Goal: Information Seeking & Learning: Learn about a topic

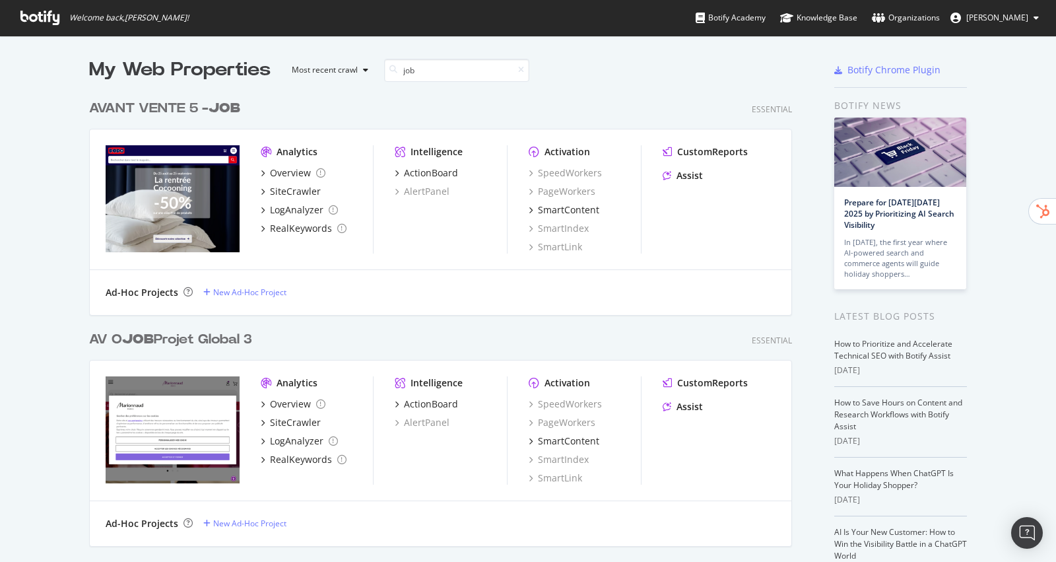
scroll to position [562, 1056]
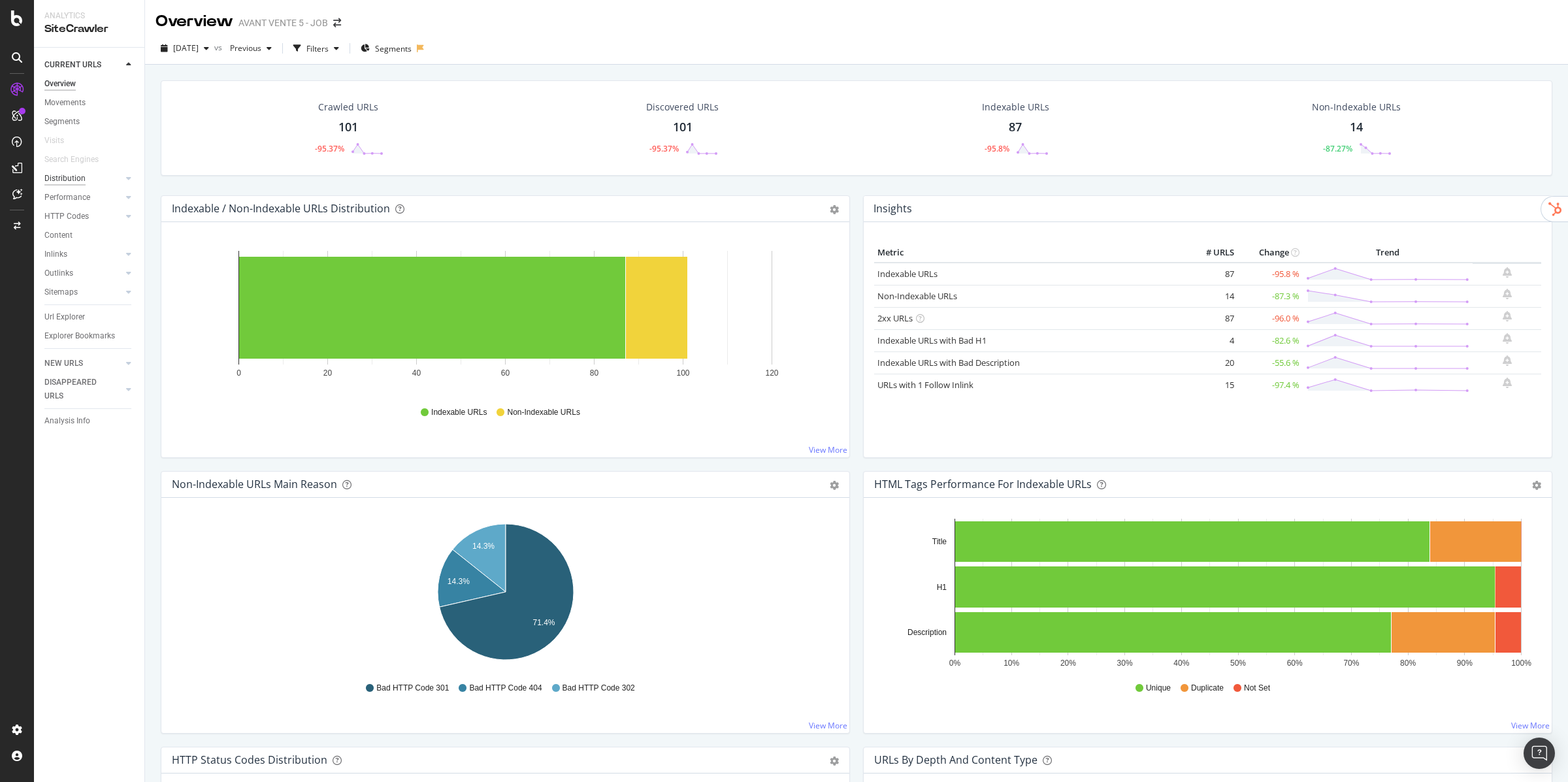
click at [54, 181] on div "Distribution" at bounding box center [65, 179] width 42 height 14
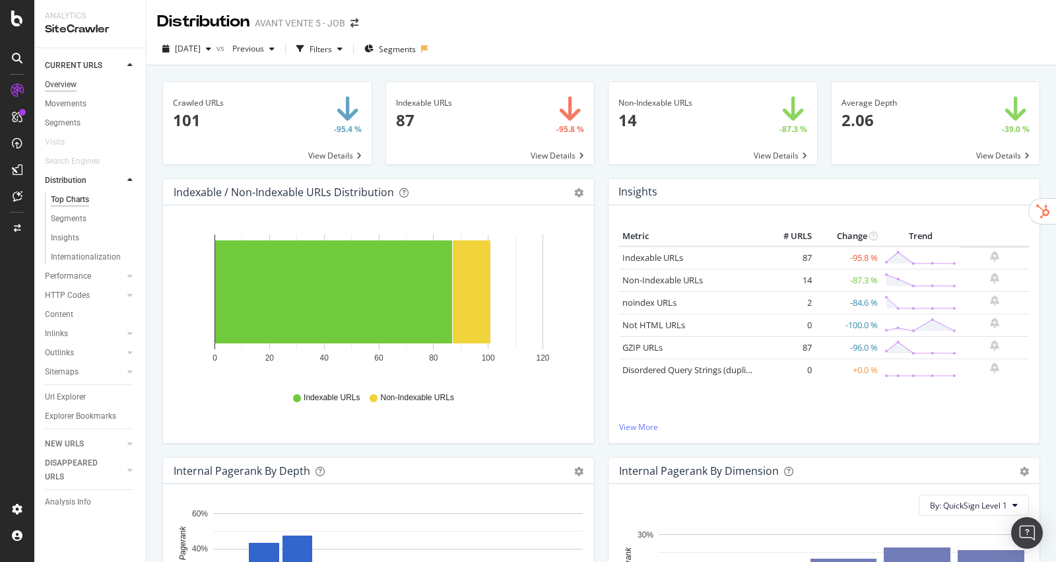
click at [52, 85] on div "Overview" at bounding box center [61, 85] width 32 height 14
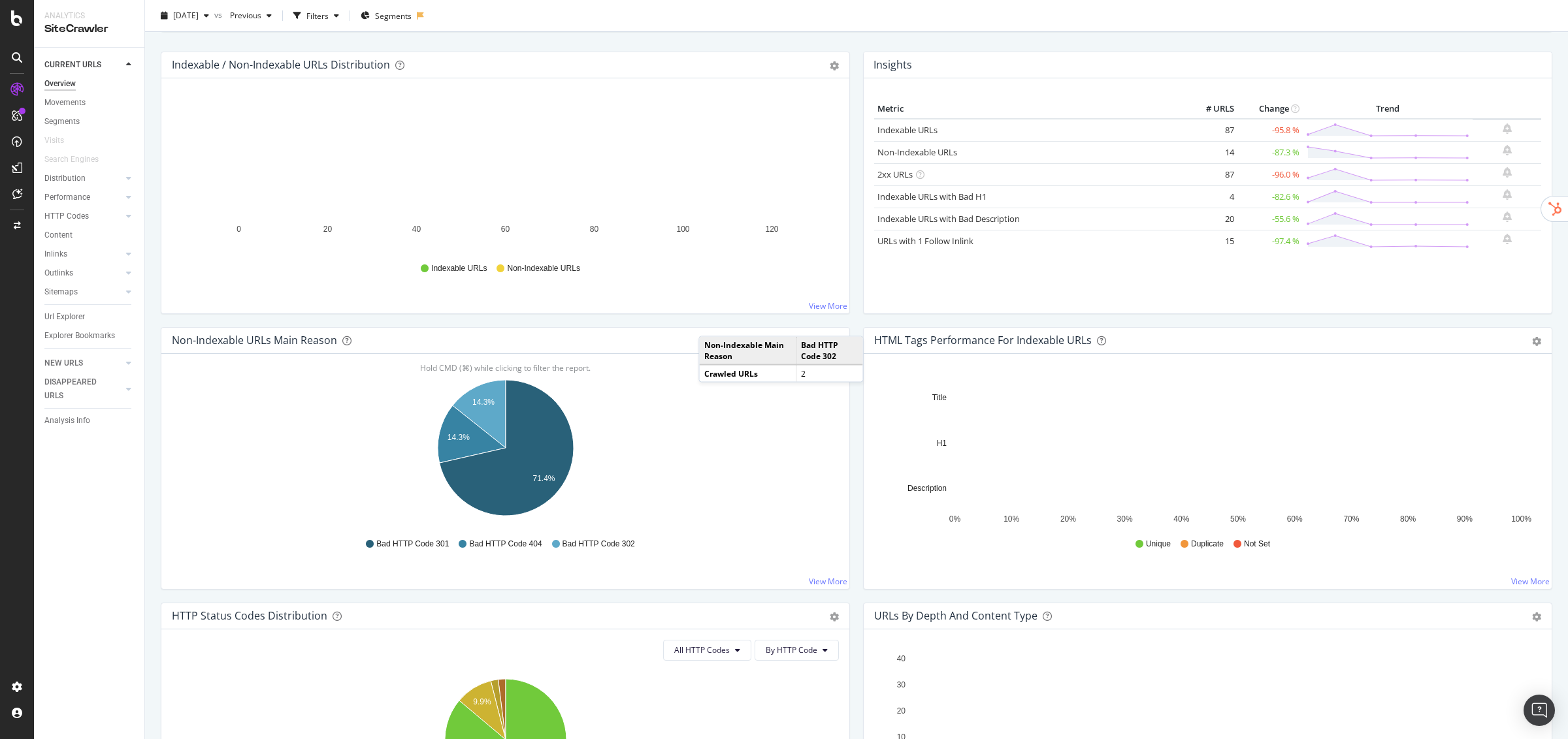
scroll to position [136, 0]
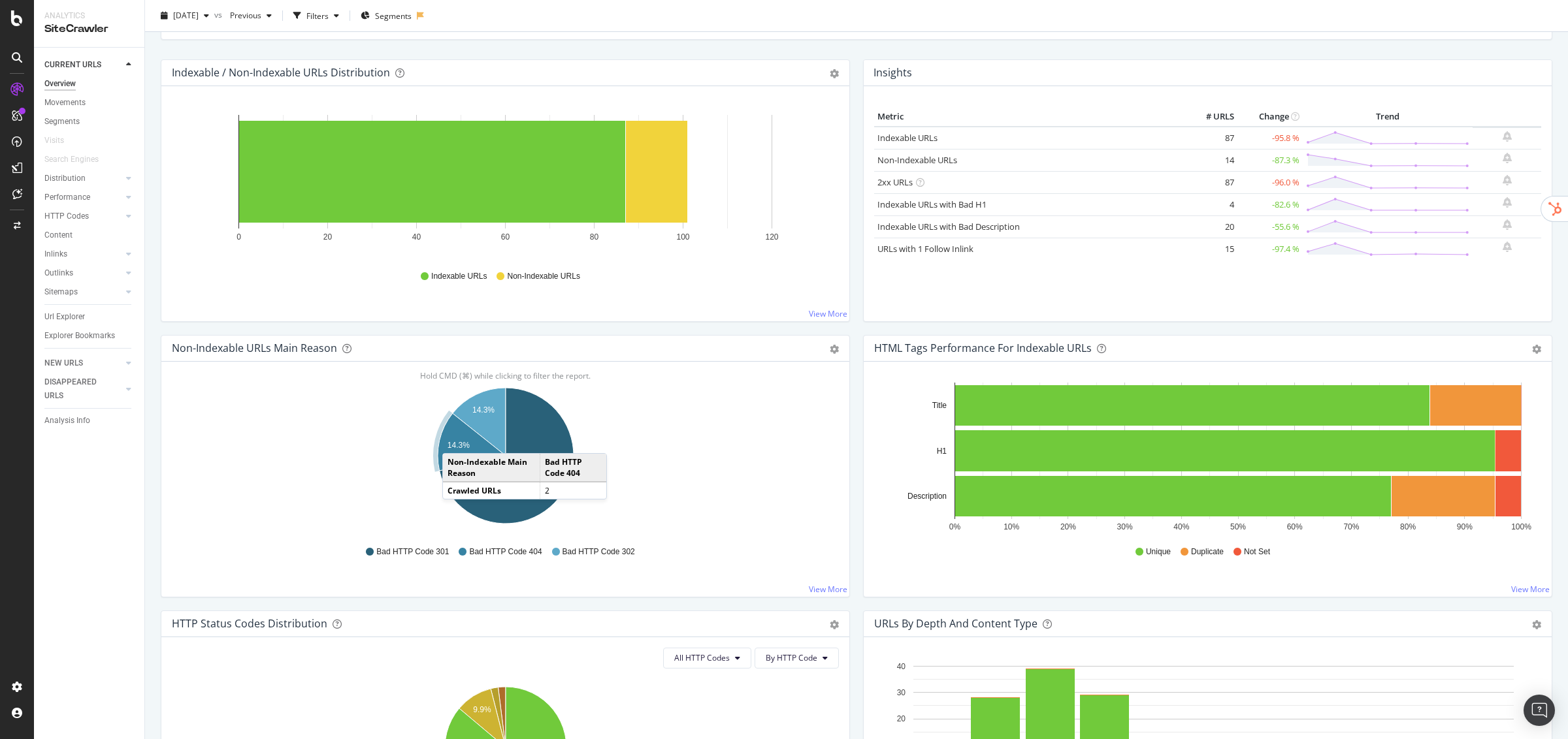
click at [455, 441] on text "14.3%" at bounding box center [458, 445] width 22 height 9
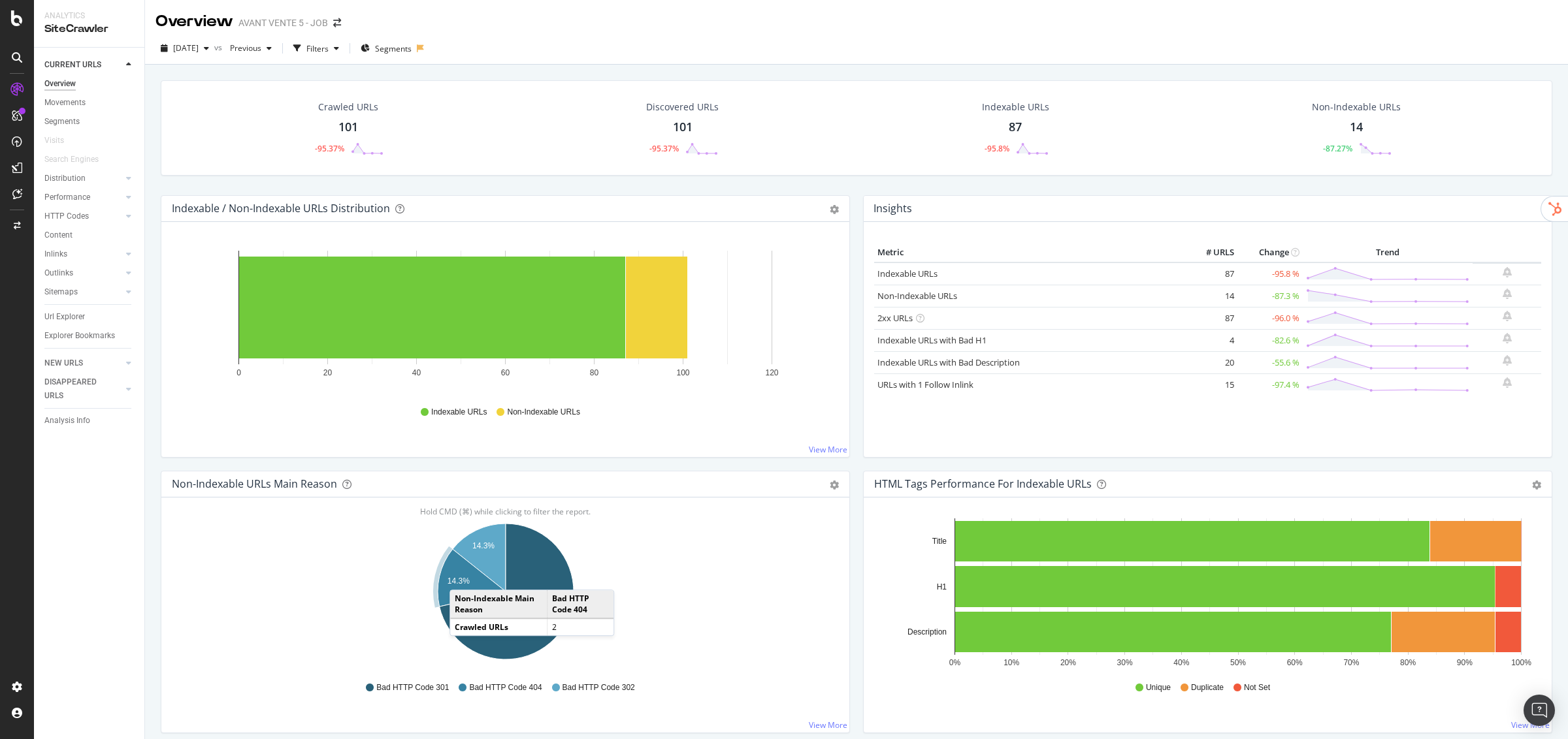
click at [462, 578] on text "14.3%" at bounding box center [458, 581] width 22 height 9
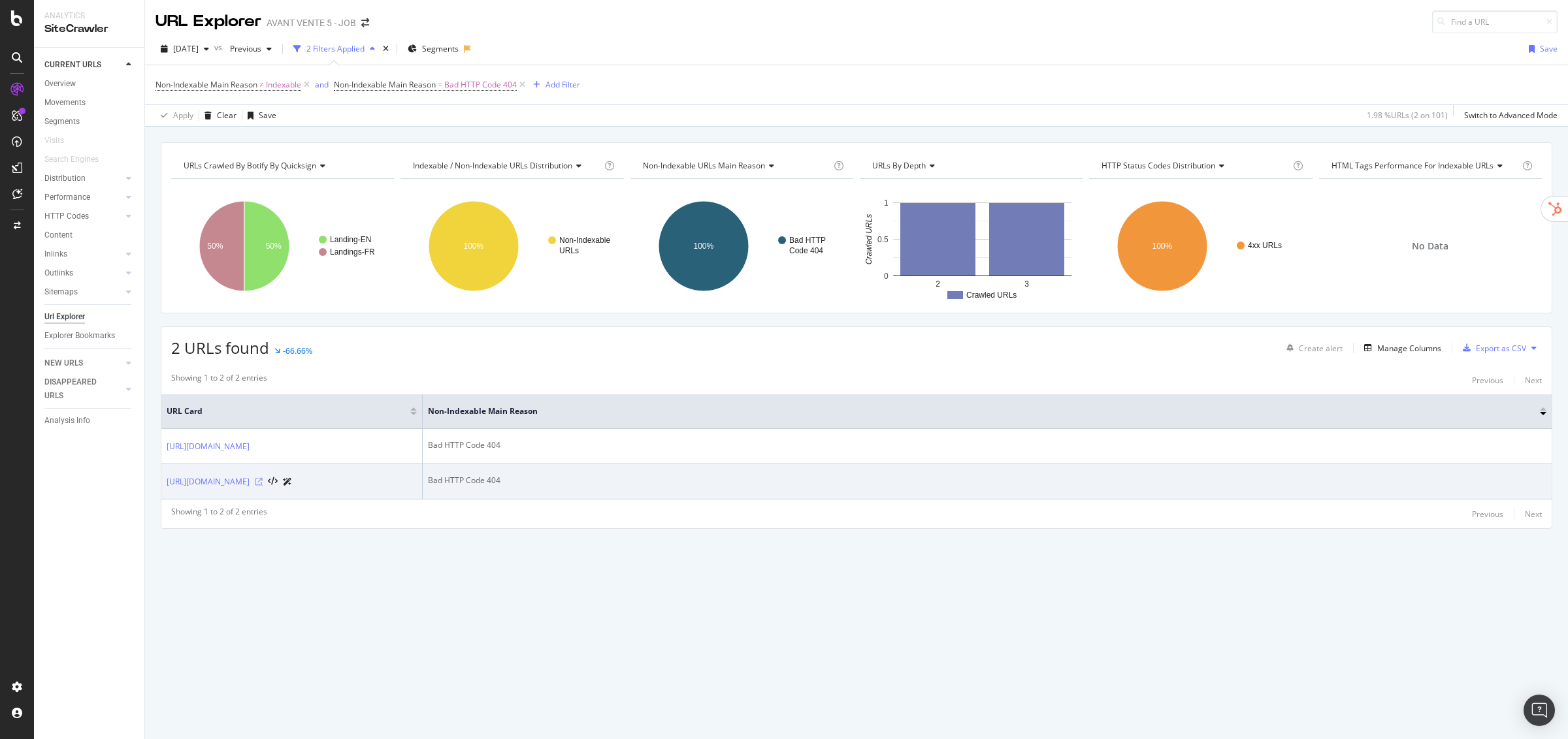
click at [262, 486] on icon at bounding box center [259, 482] width 8 height 8
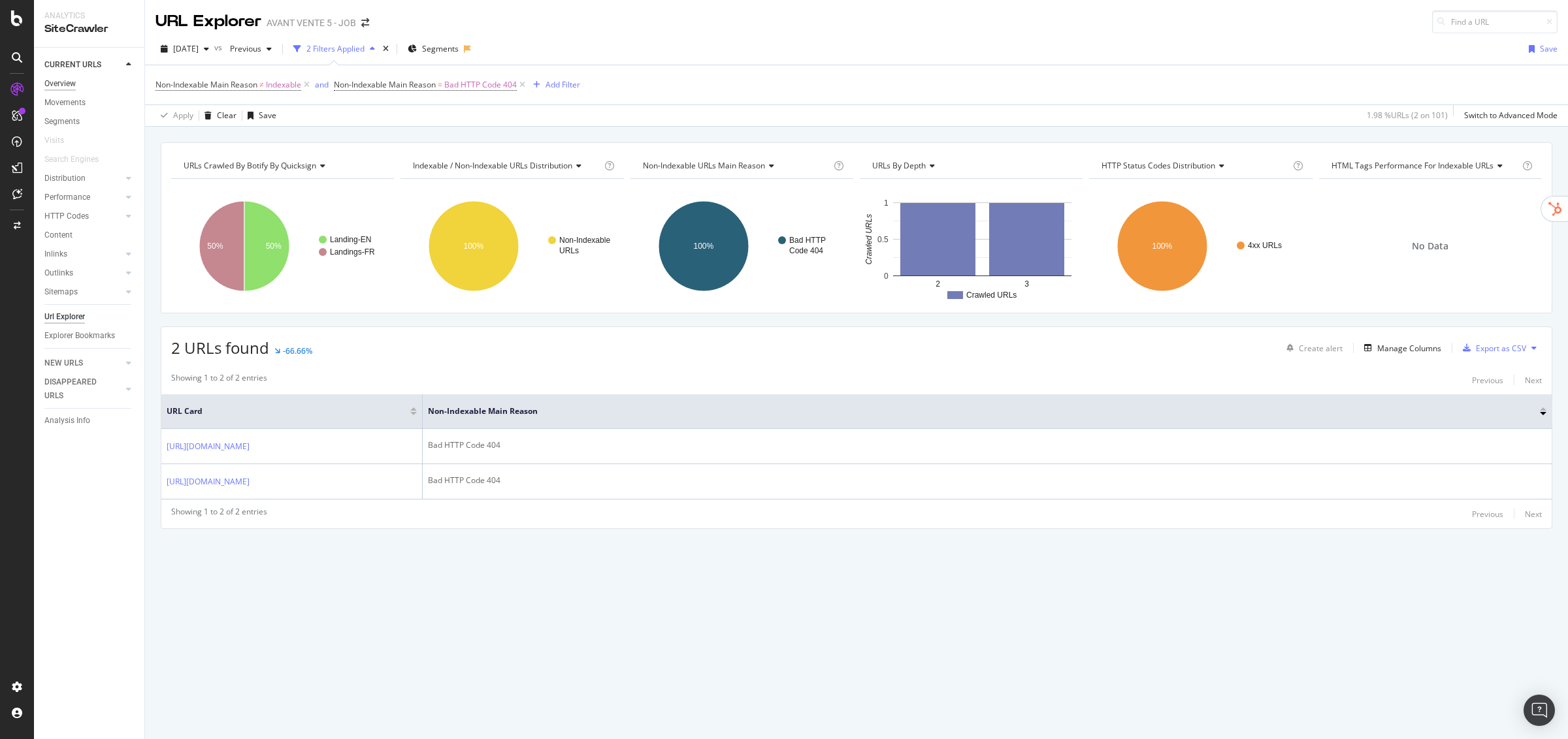
click at [70, 87] on div "Overview" at bounding box center [60, 84] width 32 height 14
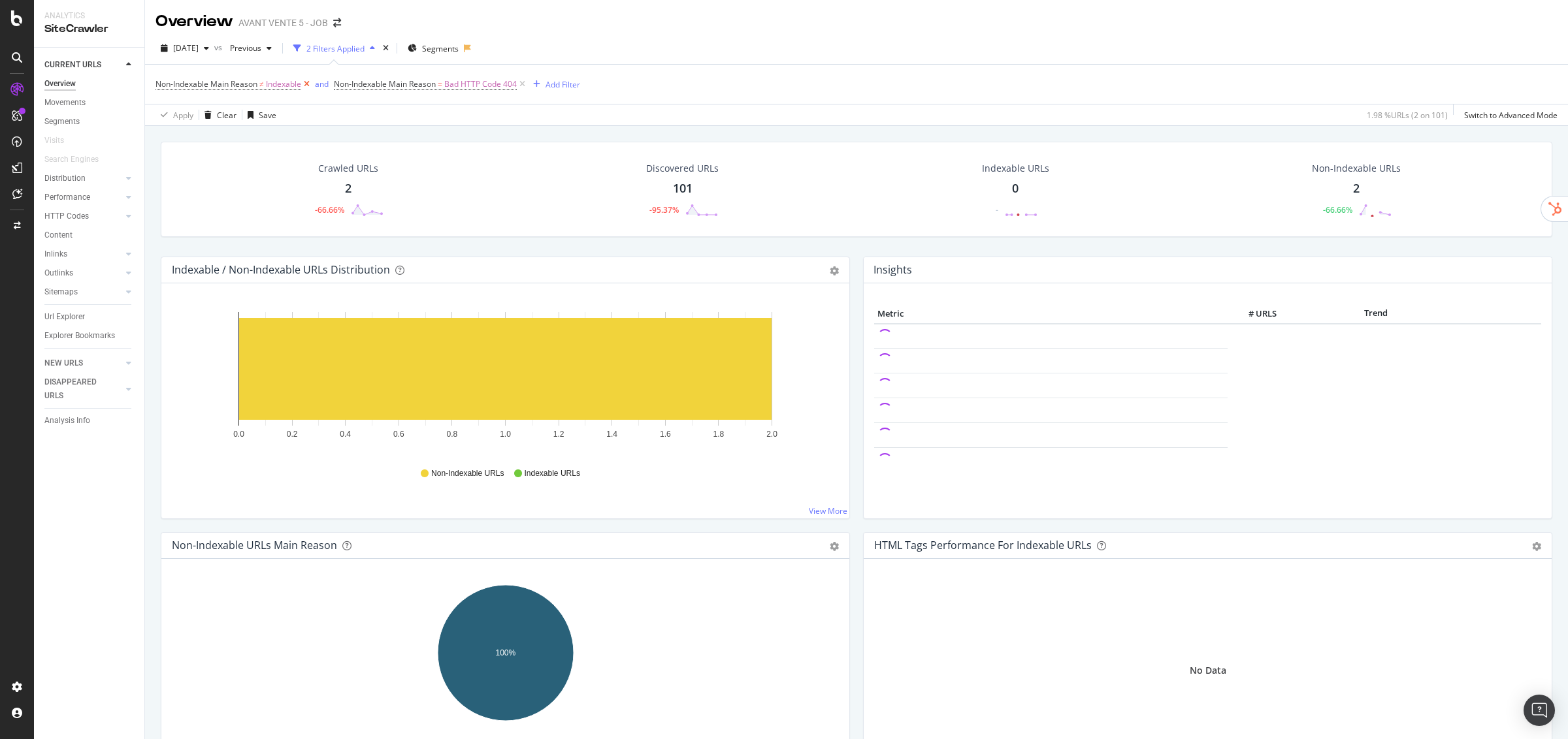
click at [310, 82] on icon at bounding box center [306, 84] width 11 height 13
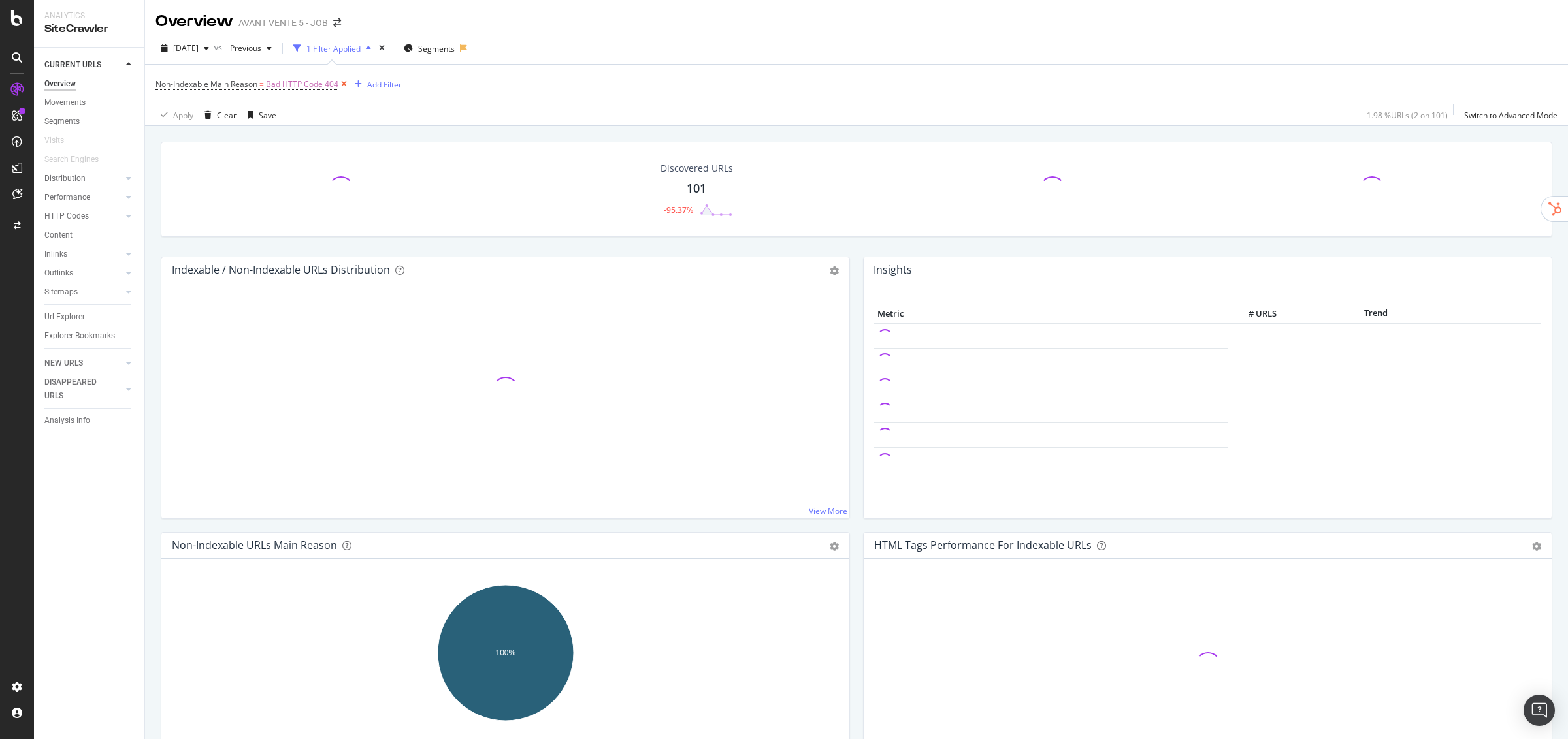
click at [341, 85] on icon at bounding box center [343, 84] width 11 height 13
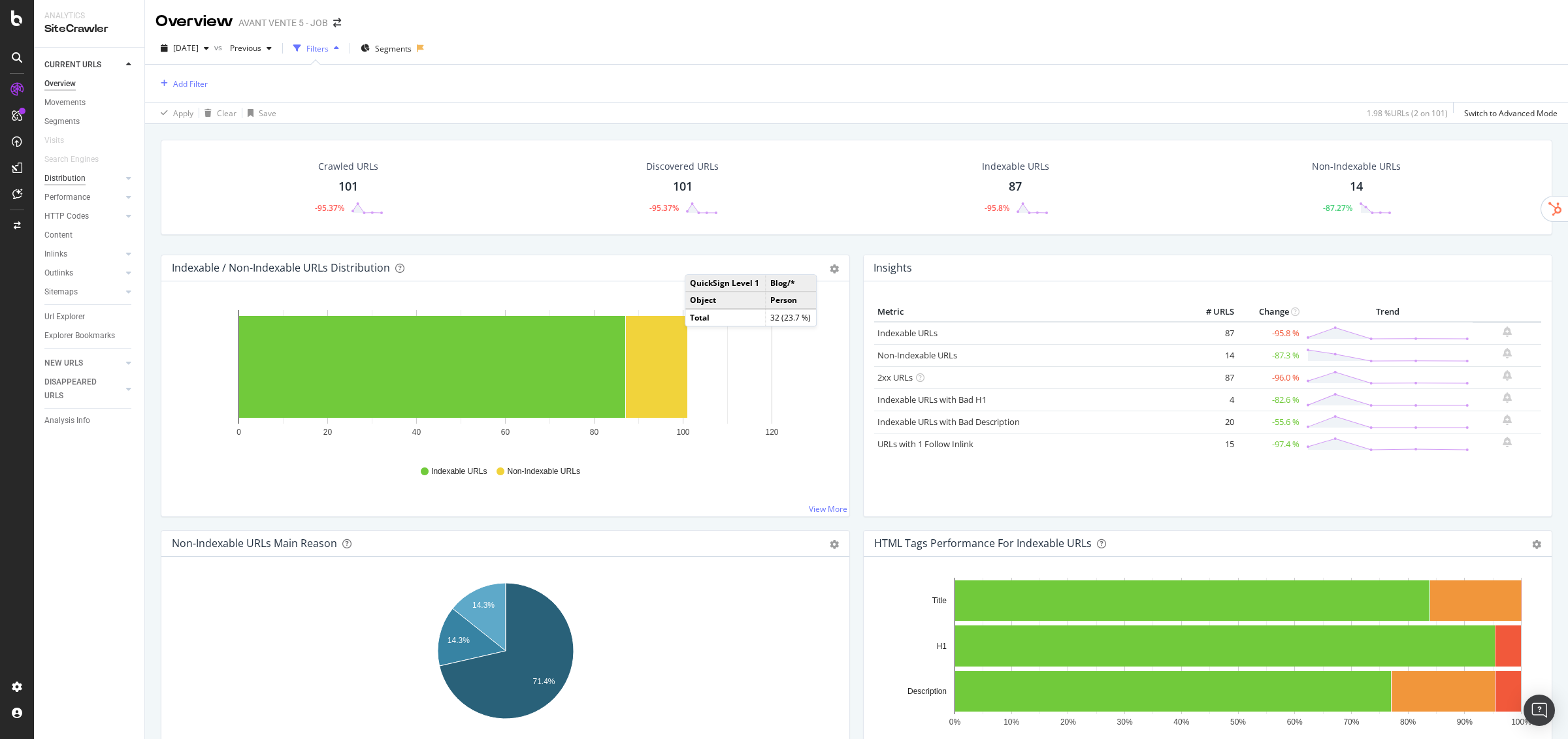
click at [47, 182] on div "Distribution" at bounding box center [65, 179] width 42 height 14
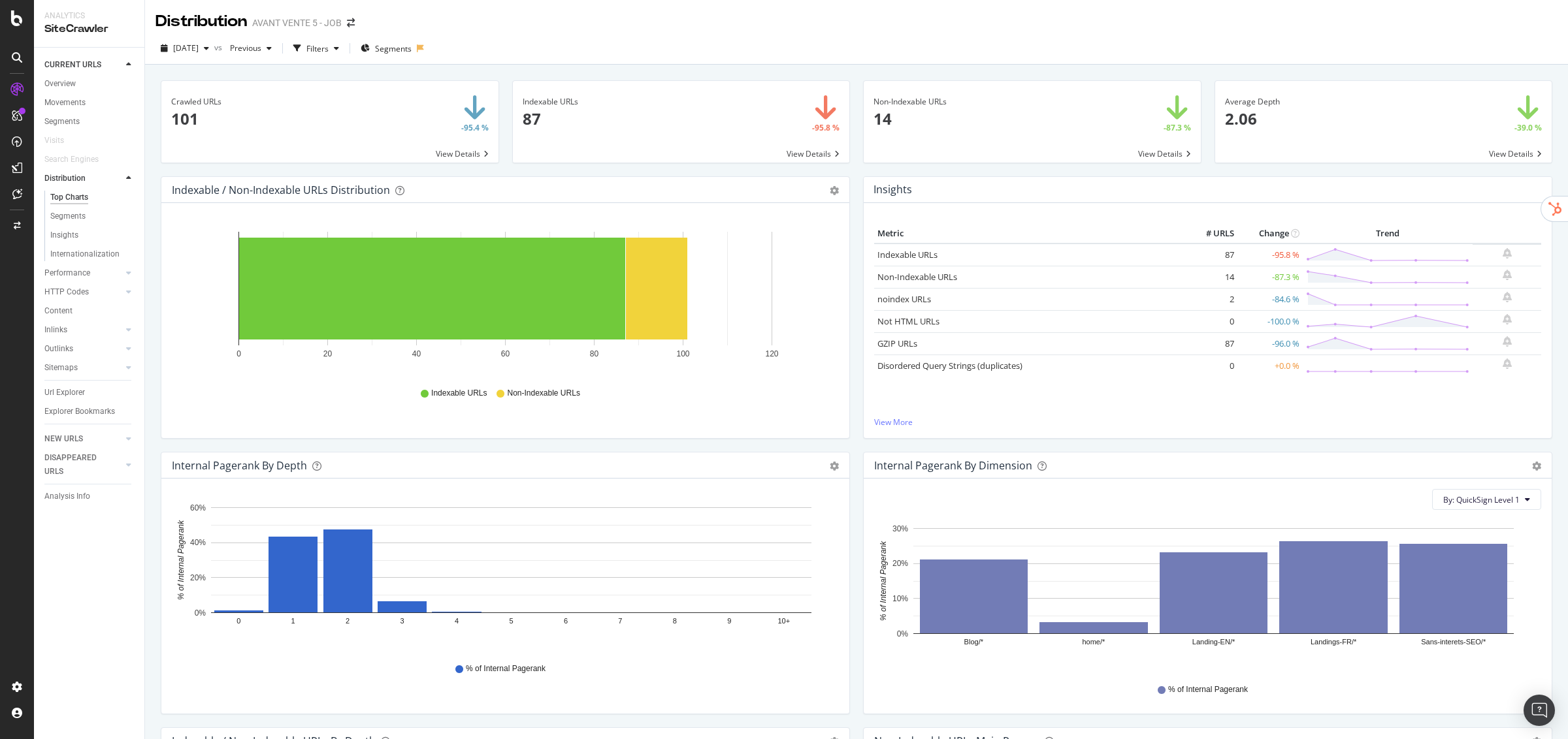
click at [75, 129] on div "Segments" at bounding box center [94, 122] width 100 height 19
click at [70, 122] on div "Segments" at bounding box center [62, 122] width 36 height 14
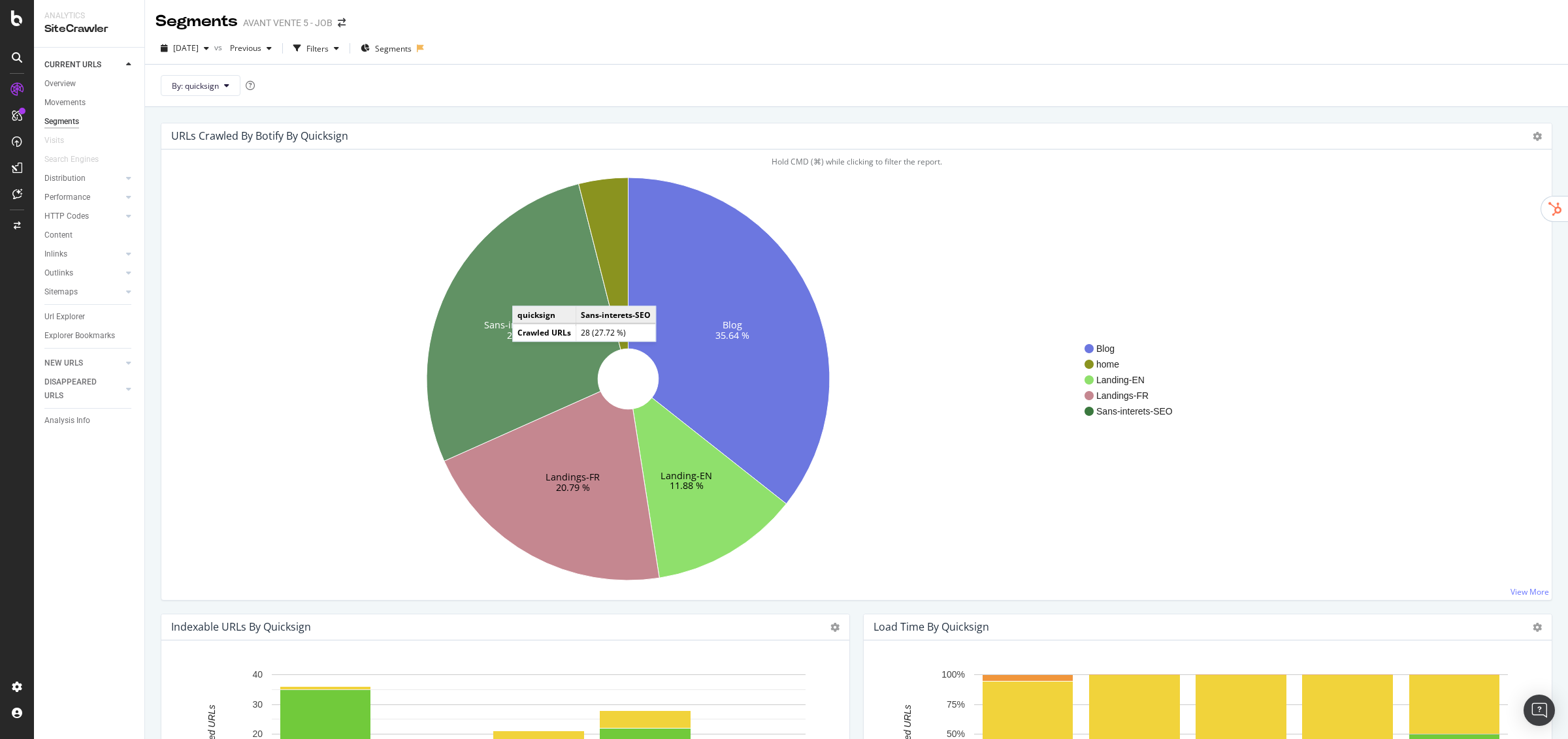
click at [526, 294] on icon at bounding box center [523, 323] width 194 height 278
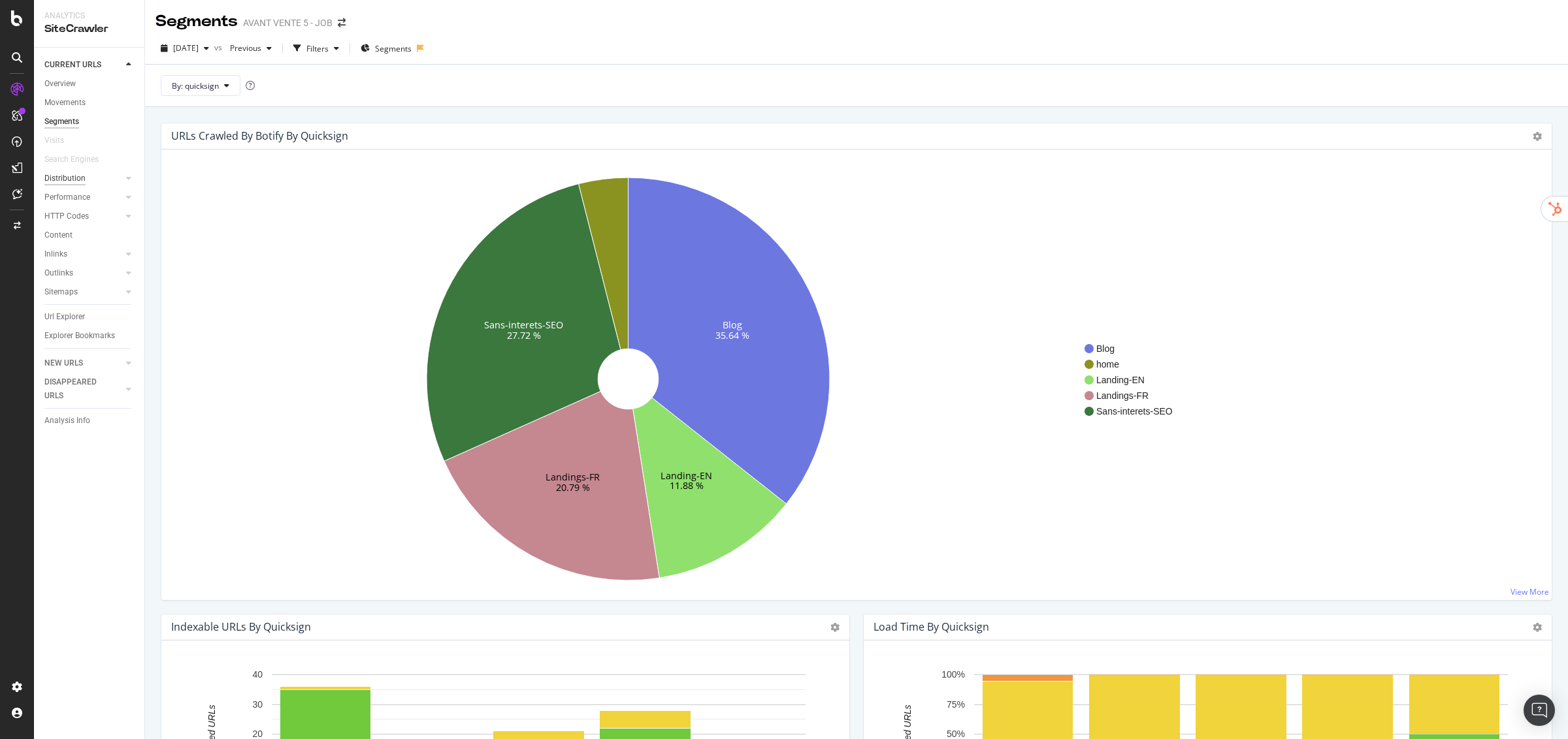
click at [62, 182] on div "Distribution" at bounding box center [65, 179] width 42 height 14
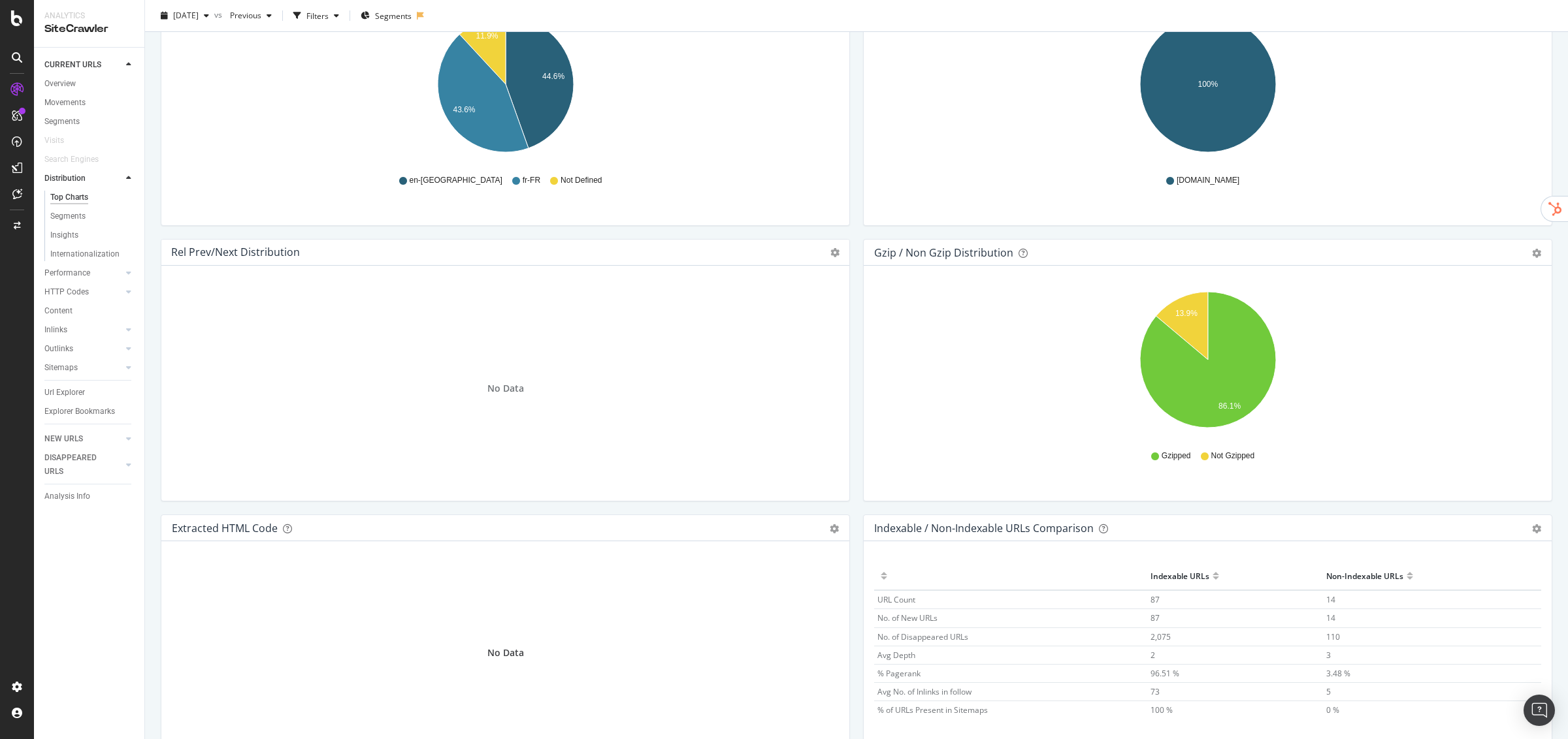
scroll to position [1690, 0]
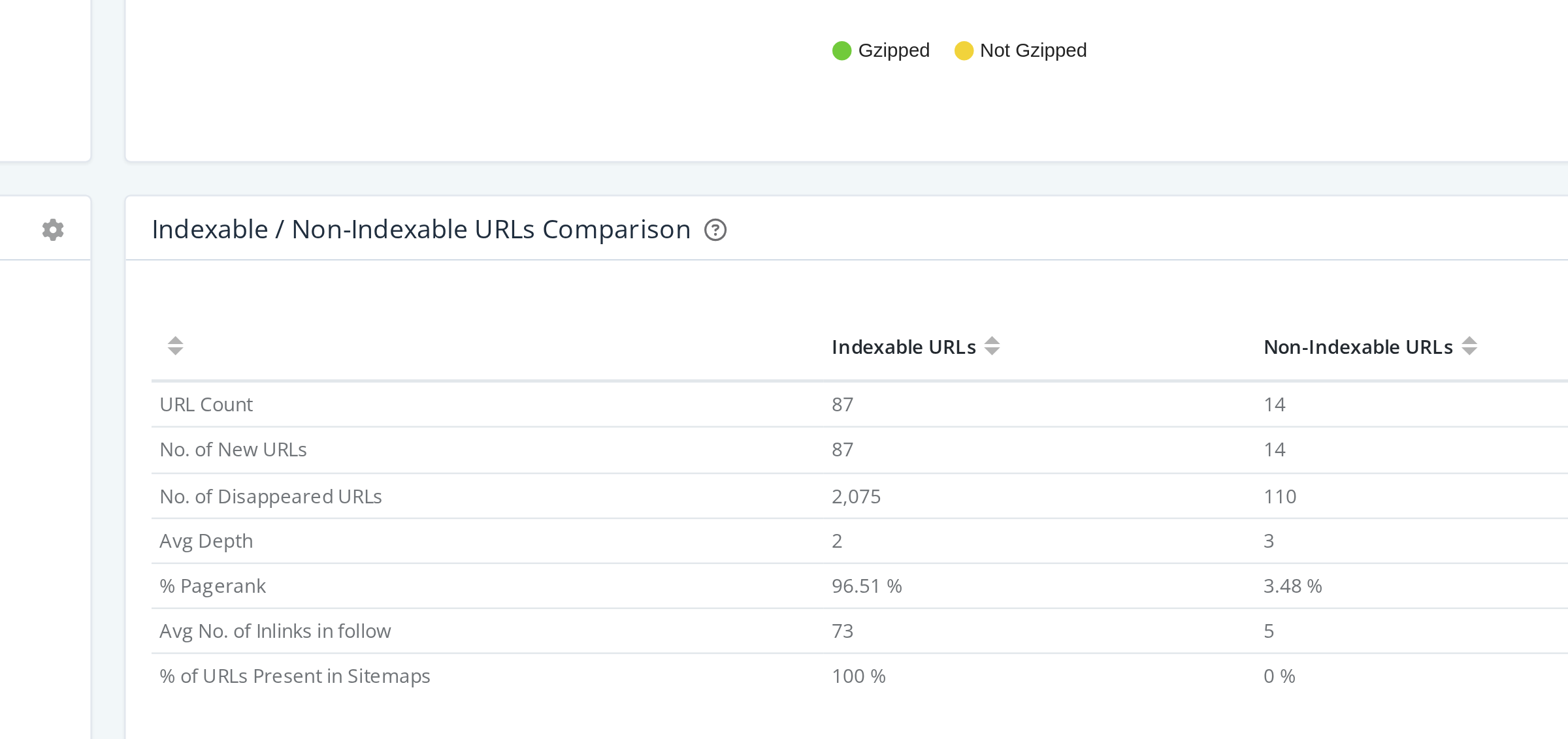
click at [879, 578] on span "% Pagerank" at bounding box center [899, 577] width 44 height 11
drag, startPoint x: 877, startPoint y: 577, endPoint x: 976, endPoint y: 582, distance: 99.1
click at [976, 582] on td "% Pagerank" at bounding box center [1010, 577] width 273 height 18
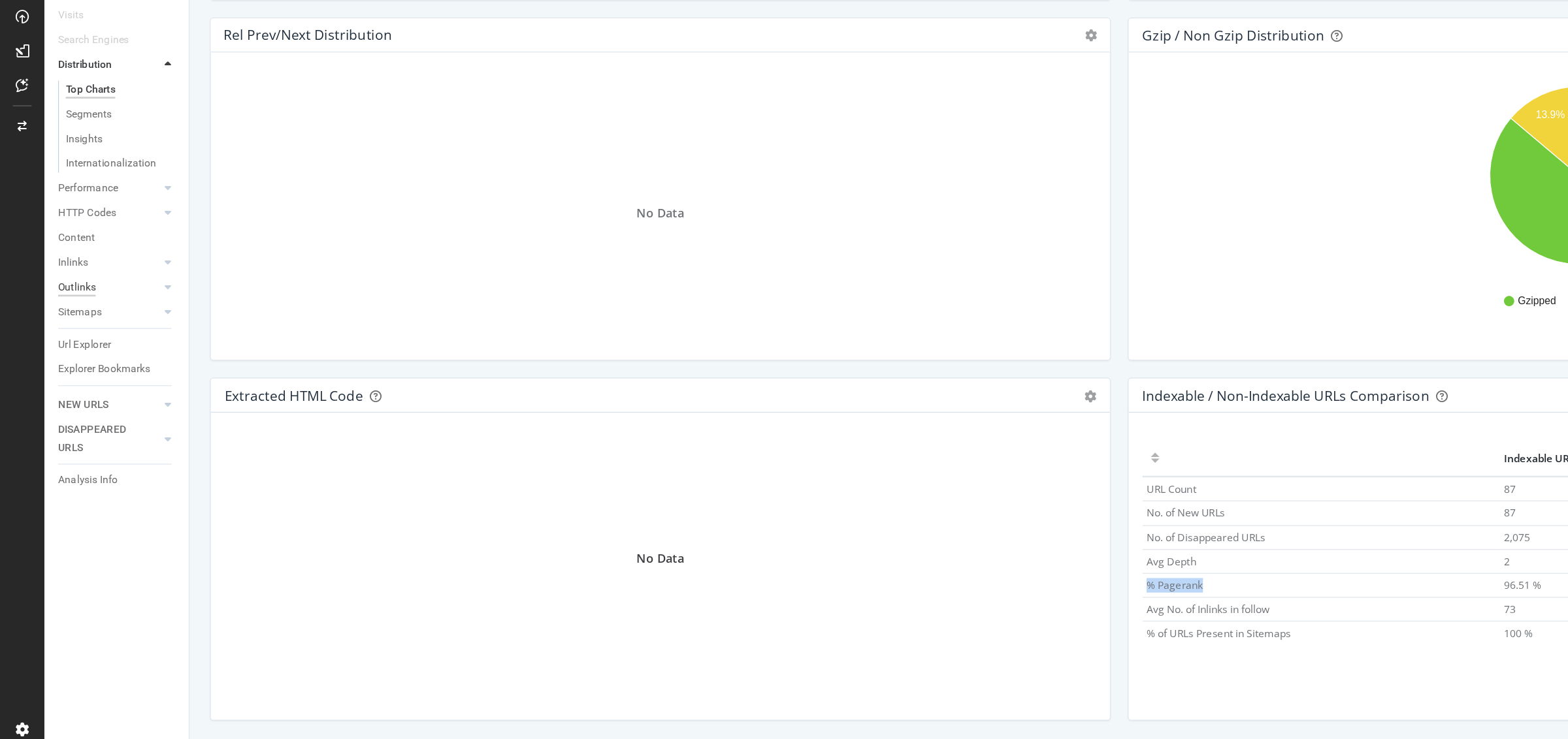
click at [58, 346] on div "Outlinks" at bounding box center [58, 349] width 29 height 14
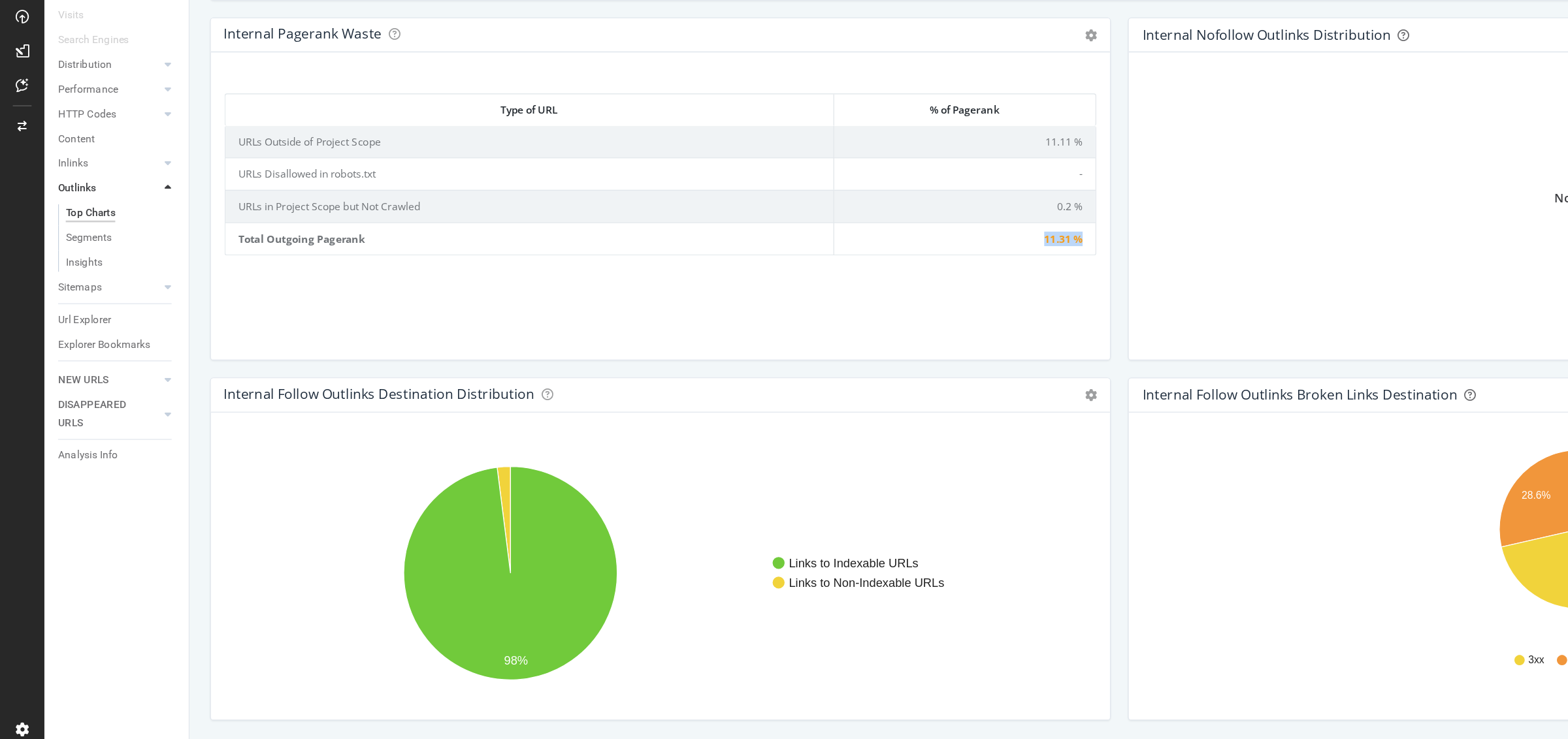
scroll to position [800, 0]
drag, startPoint x: 795, startPoint y: 313, endPoint x: 831, endPoint y: 315, distance: 36.1
click at [831, 315] on td "11.31 %" at bounding box center [738, 312] width 200 height 25
click at [75, 180] on div "Distribution" at bounding box center [65, 179] width 42 height 14
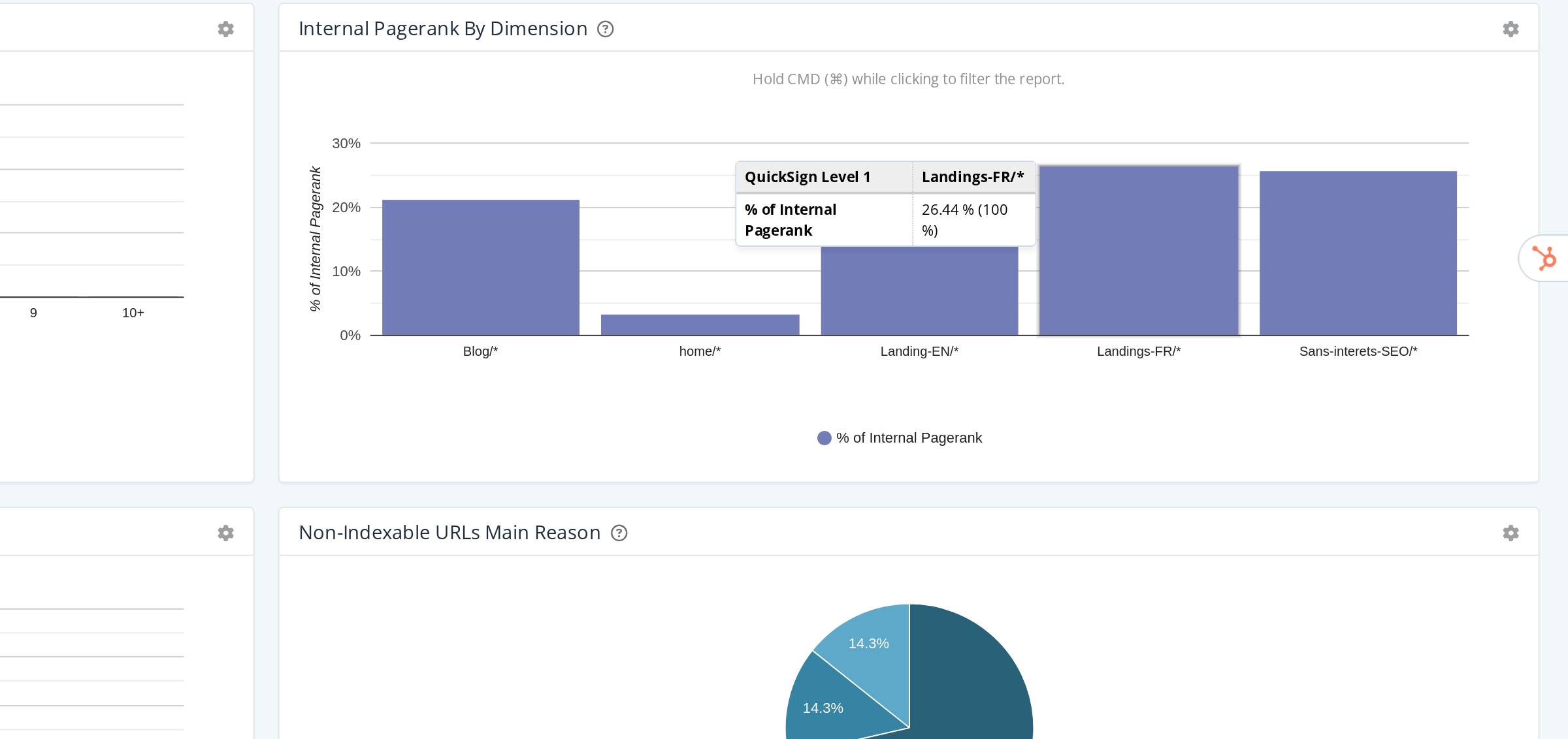
scroll to position [377, 0]
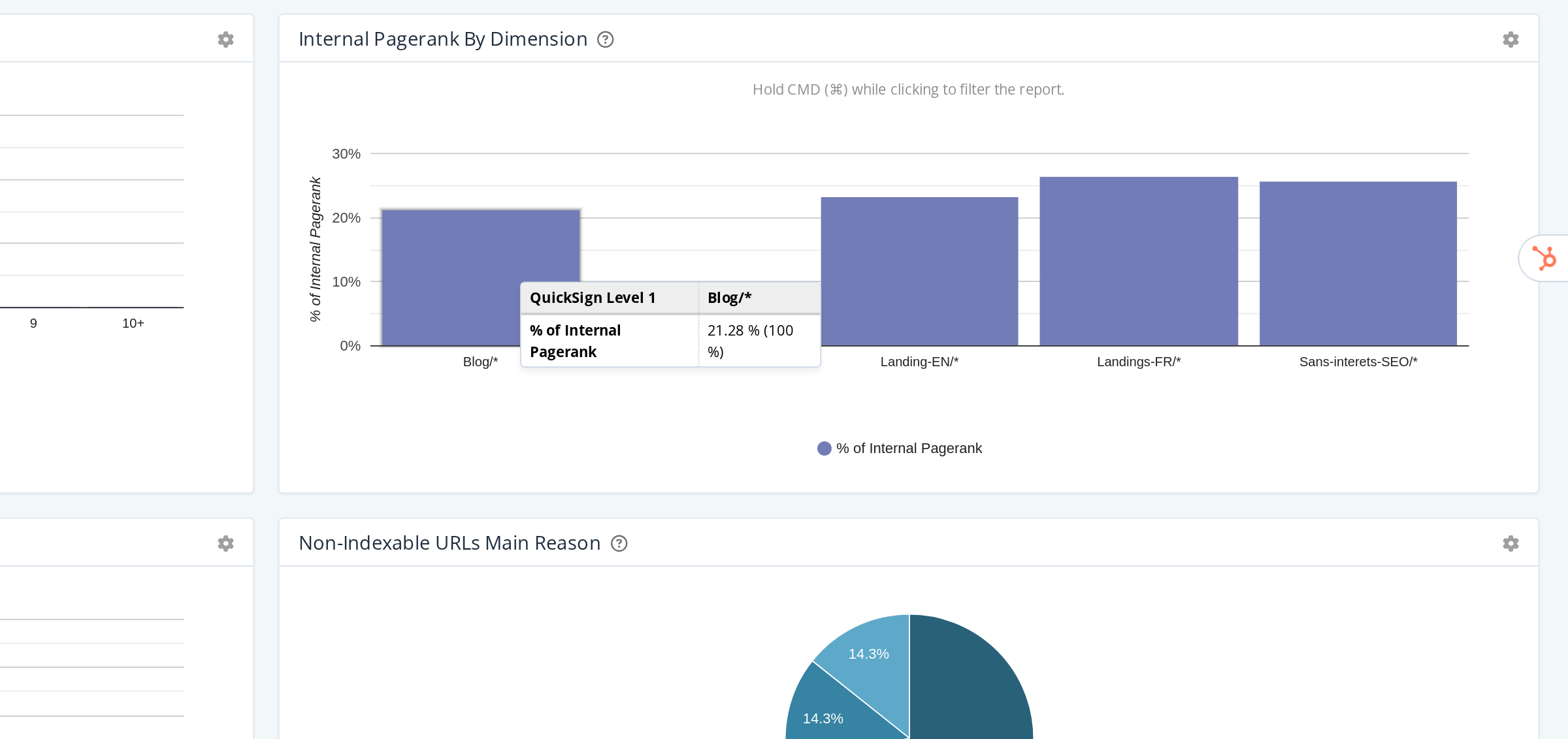
click at [1008, 209] on rect "A chart." at bounding box center [973, 220] width 108 height 74
